Goal: Task Accomplishment & Management: Manage account settings

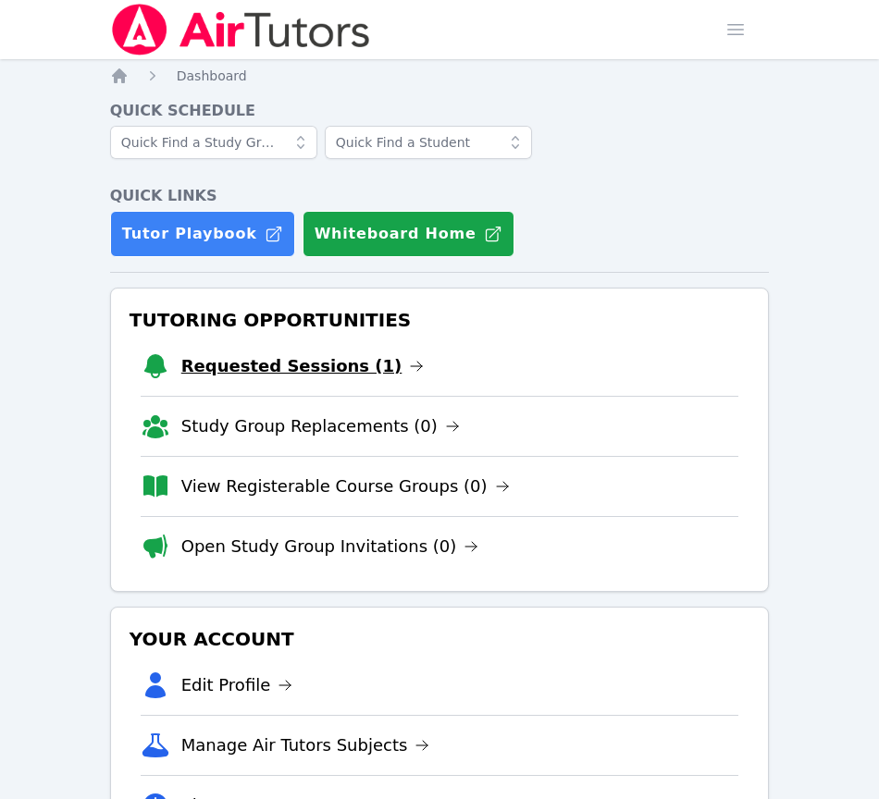
click at [253, 369] on link "Requested Sessions (1)" at bounding box center [302, 366] width 243 height 26
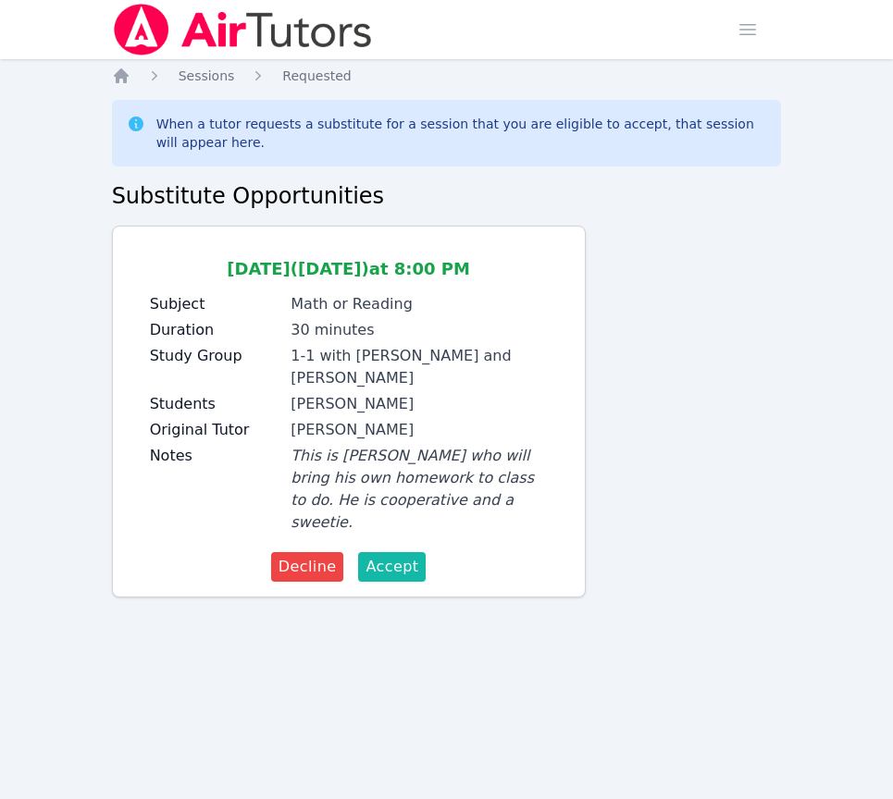
click at [396, 556] on span "Accept" at bounding box center [391, 567] width 53 height 22
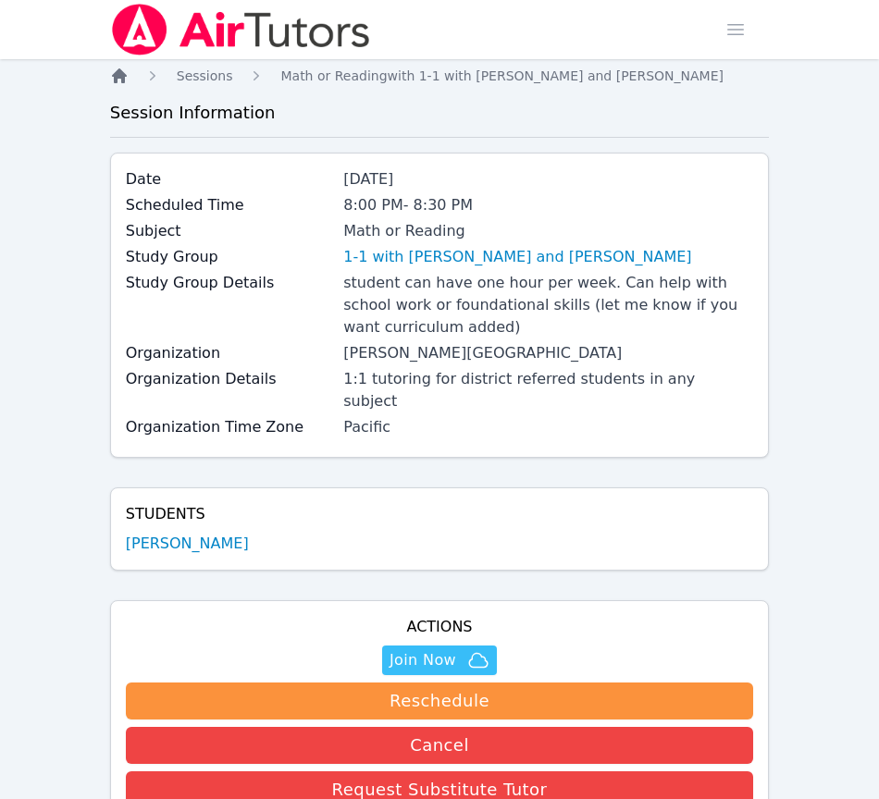
click at [122, 76] on icon "Breadcrumb" at bounding box center [119, 75] width 15 height 15
